Goal: Subscribe to service/newsletter

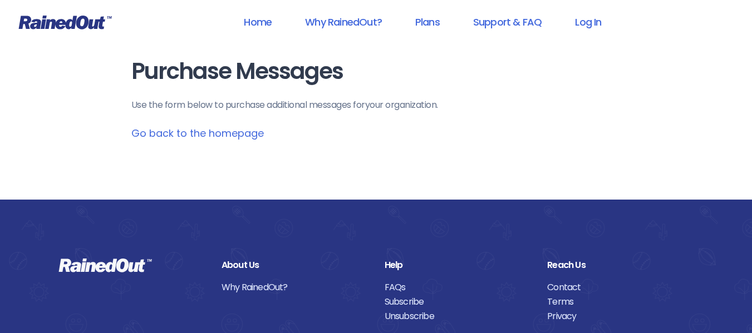
click at [183, 134] on link "Go back to the homepage" at bounding box center [197, 133] width 132 height 14
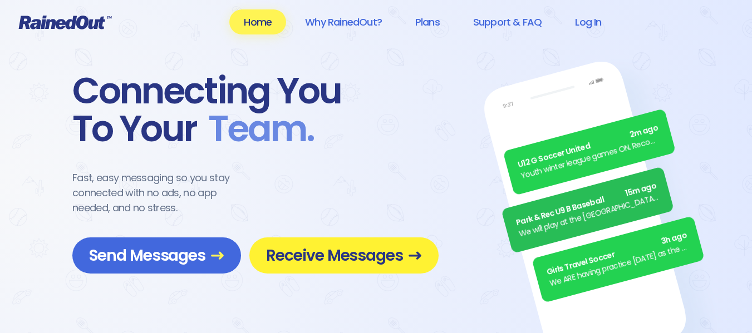
click at [323, 252] on span "Receive Messages" at bounding box center [344, 255] width 156 height 19
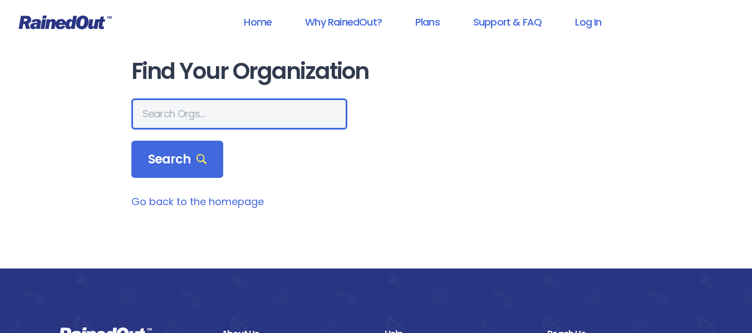
click at [195, 115] on input "text" at bounding box center [239, 114] width 216 height 31
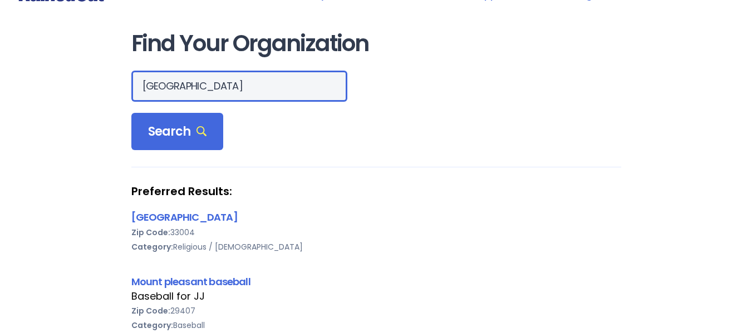
scroll to position [35, 0]
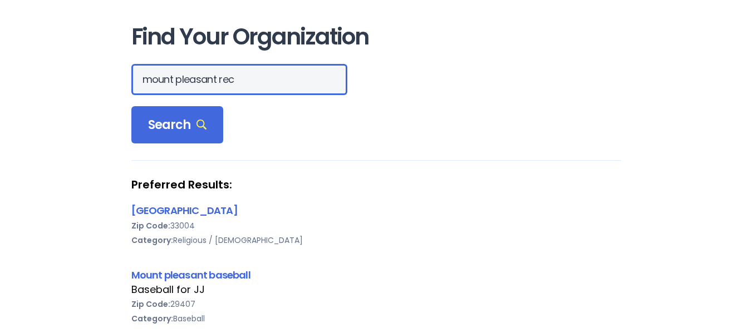
type input "mount pleasant rec"
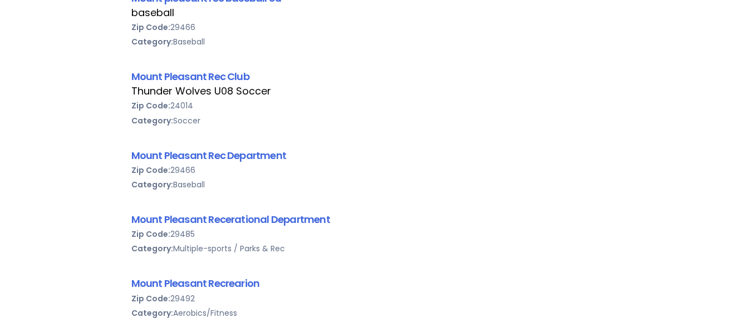
scroll to position [313, 0]
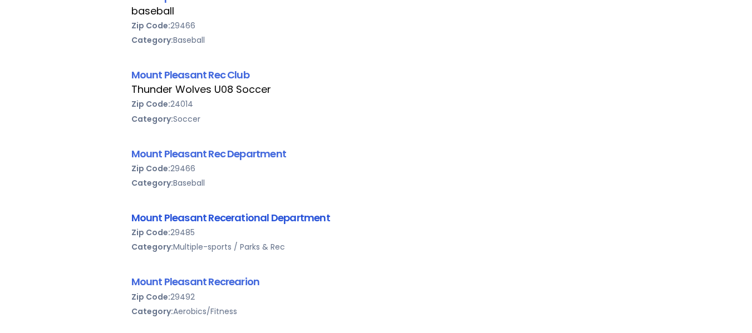
click at [275, 218] on link "Mount Pleasant Recerational Department" at bounding box center [230, 218] width 199 height 14
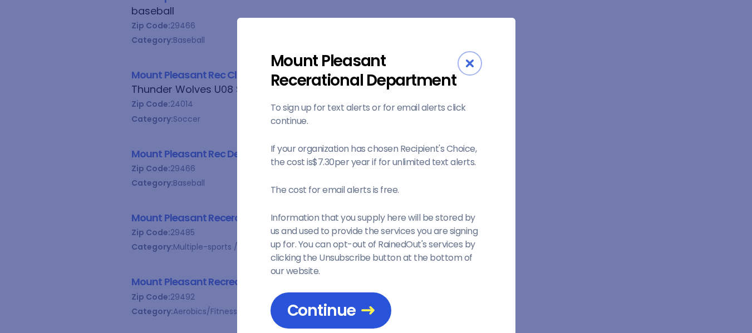
click at [341, 324] on link "Continue" at bounding box center [331, 311] width 121 height 36
